Goal: Task Accomplishment & Management: Manage account settings

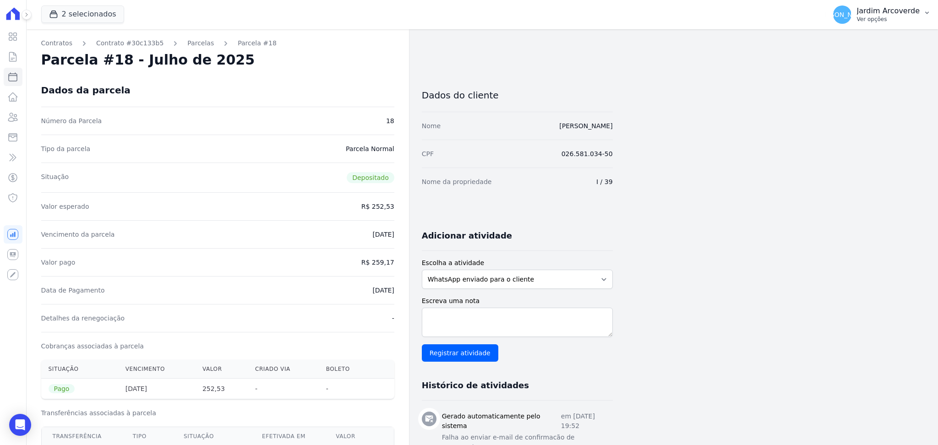
click at [888, 16] on p "Ver opções" at bounding box center [888, 19] width 63 height 7
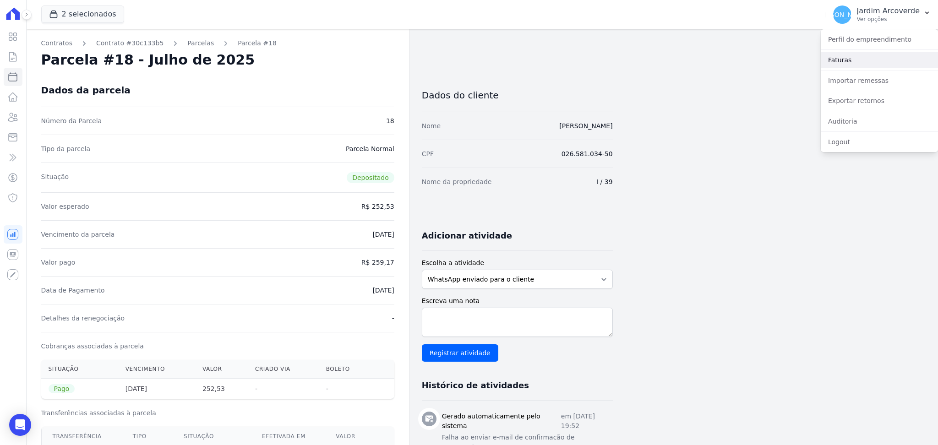
click at [879, 59] on link "Faturas" at bounding box center [879, 60] width 117 height 16
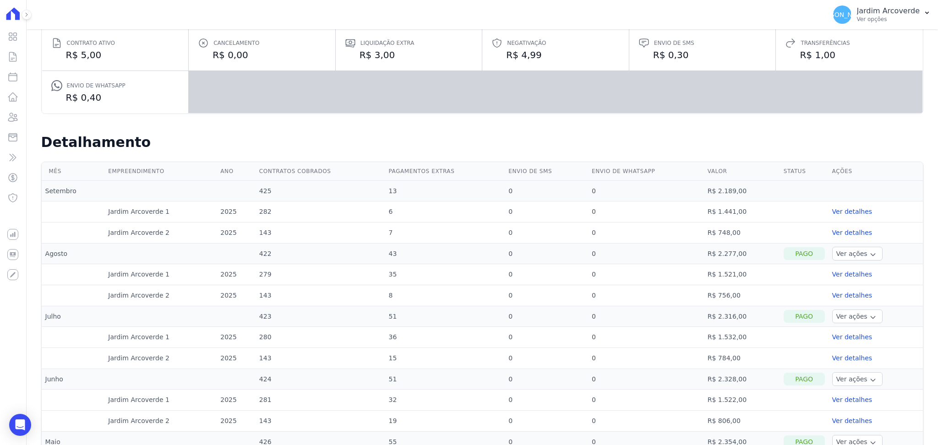
scroll to position [122, 0]
click at [853, 318] on button "Ver ações" at bounding box center [857, 315] width 50 height 14
click at [860, 327] on div "Ver boleto" at bounding box center [870, 328] width 68 height 9
click at [840, 331] on link "Ver boleto" at bounding box center [852, 328] width 33 height 7
